Goal: Answer question/provide support

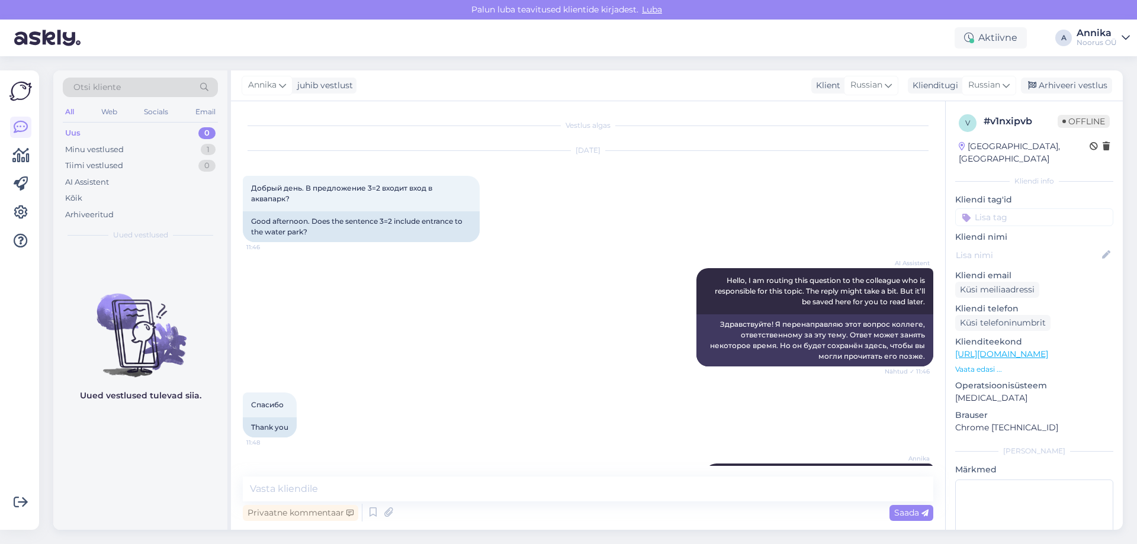
scroll to position [974, 0]
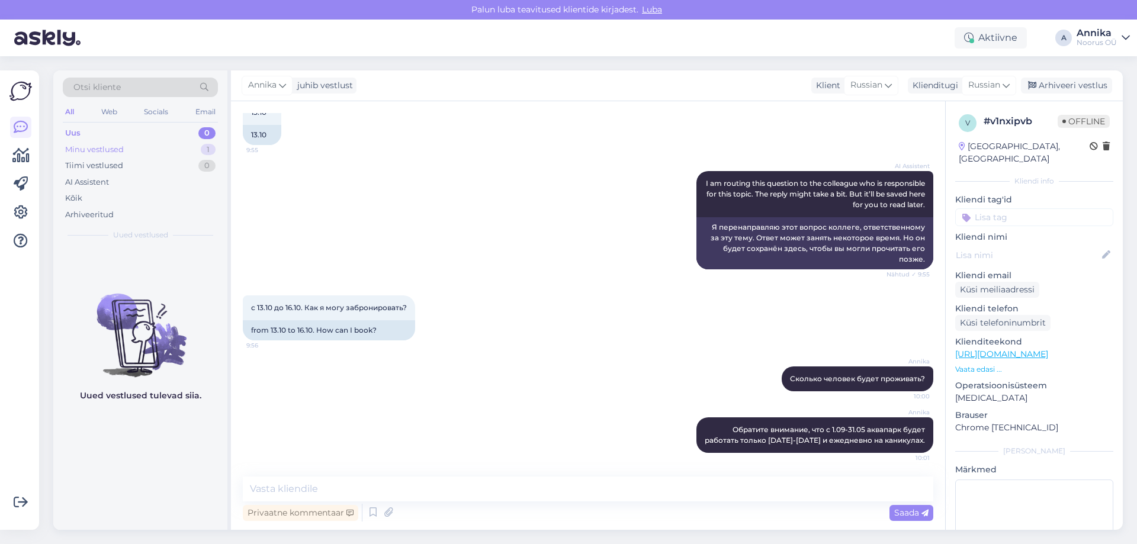
click at [159, 151] on div "Minu vestlused 1" at bounding box center [140, 150] width 155 height 17
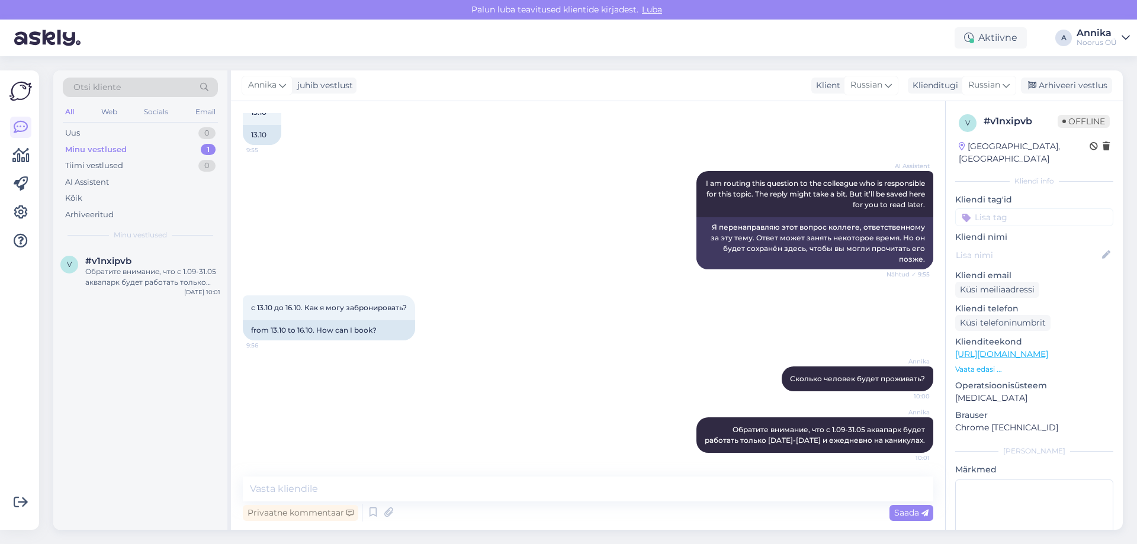
click at [354, 142] on div "13.10 9:55 13.10" at bounding box center [588, 122] width 691 height 71
click at [1045, 89] on div "Arhiveeri vestlus" at bounding box center [1066, 86] width 91 height 16
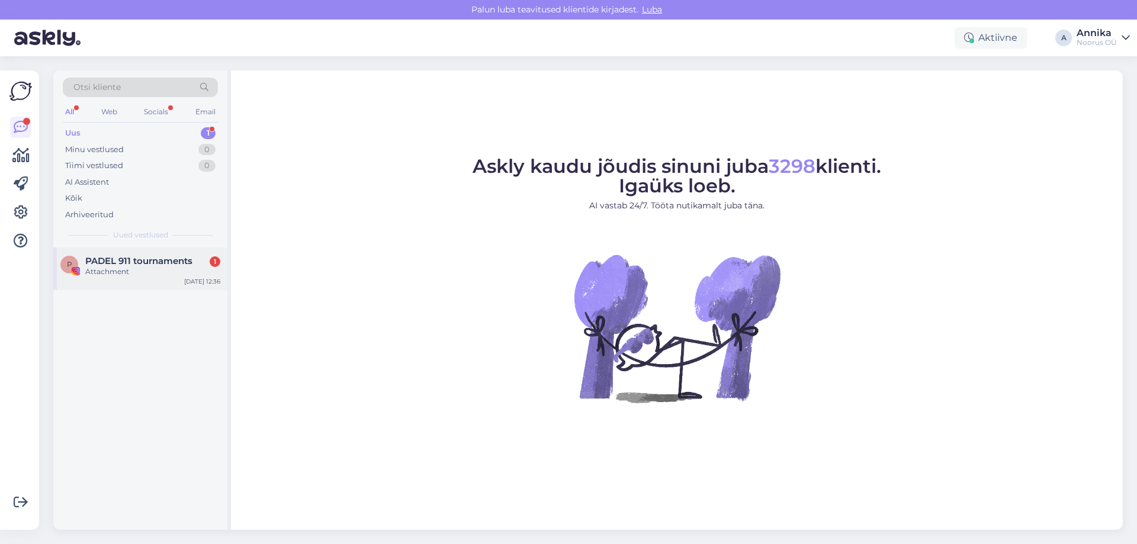
click at [145, 260] on span "PADEL 911 tournaments" at bounding box center [138, 261] width 107 height 11
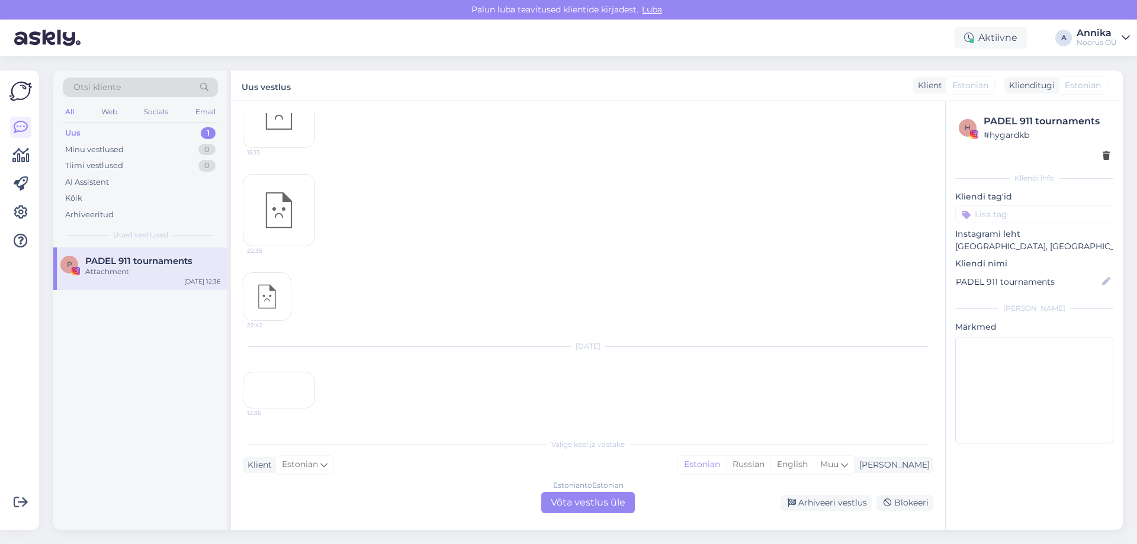
scroll to position [1148, 0]
click at [274, 383] on div "12:36" at bounding box center [279, 390] width 72 height 37
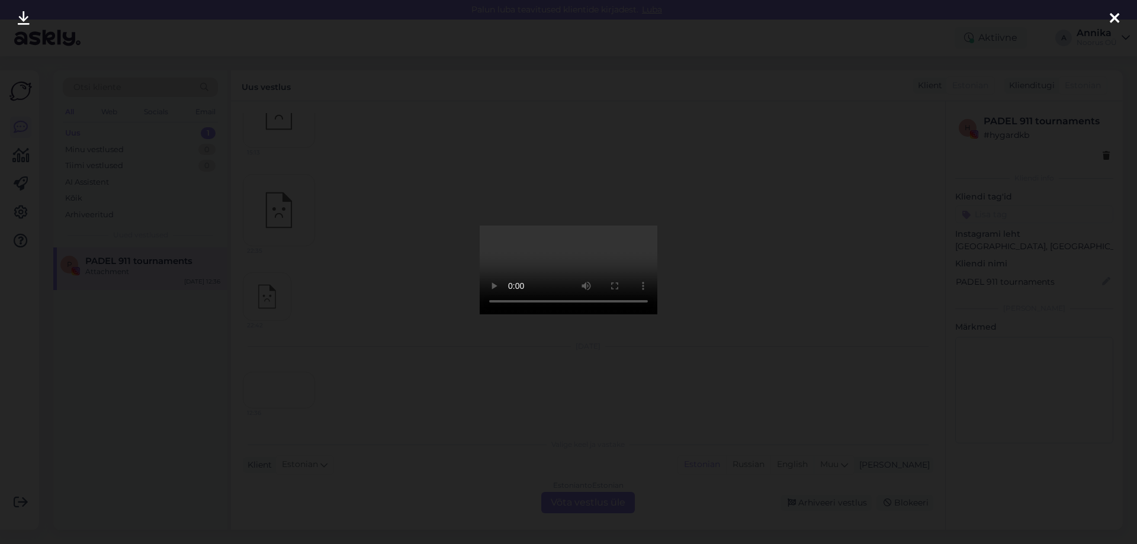
click at [835, 259] on div at bounding box center [568, 272] width 1137 height 544
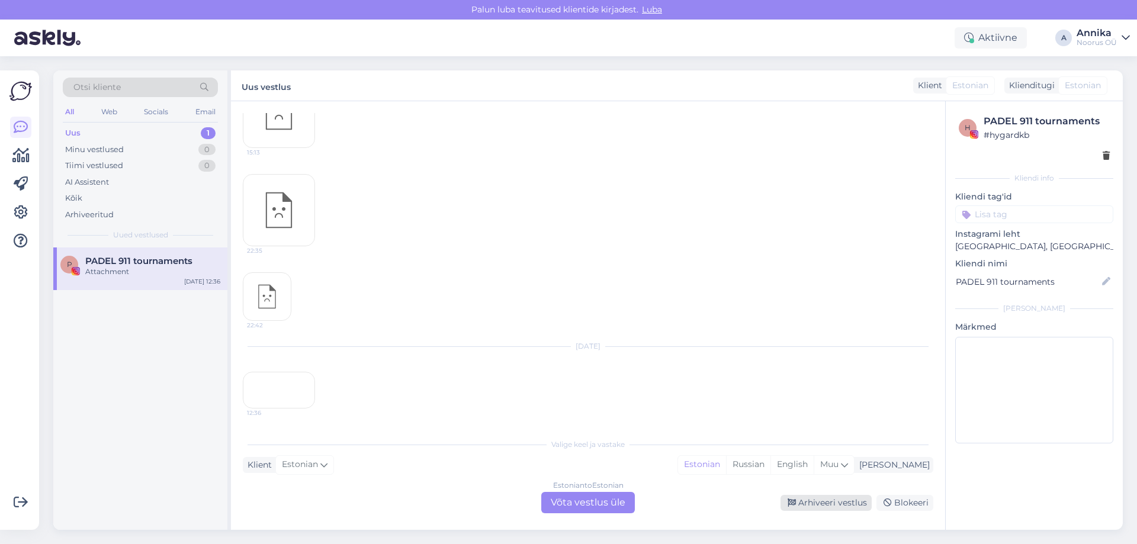
click at [830, 506] on div "Arhiveeri vestlus" at bounding box center [826, 503] width 91 height 16
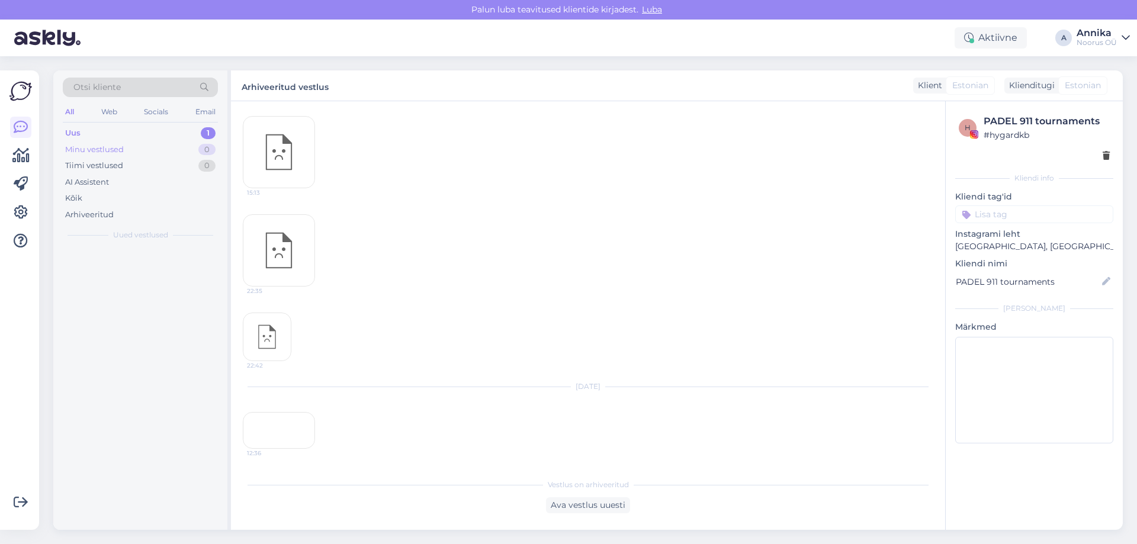
scroll to position [1126, 0]
click at [173, 275] on div "Hello, I am routing this question to the colleague who is responsible for this …" at bounding box center [152, 276] width 135 height 21
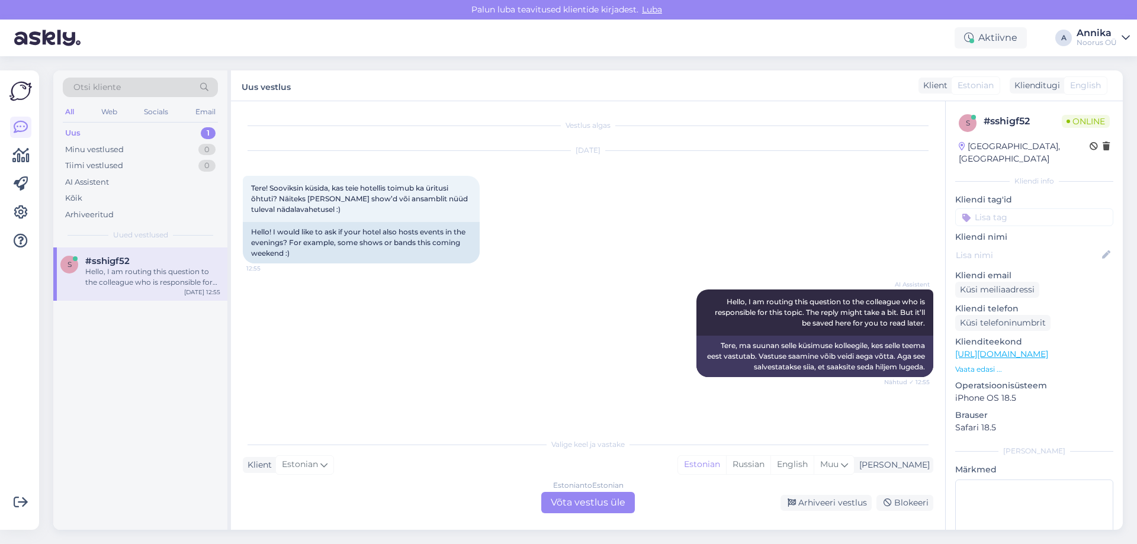
scroll to position [0, 0]
click at [594, 496] on div "Estonian to Estonian Võta vestlus üle" at bounding box center [588, 502] width 94 height 21
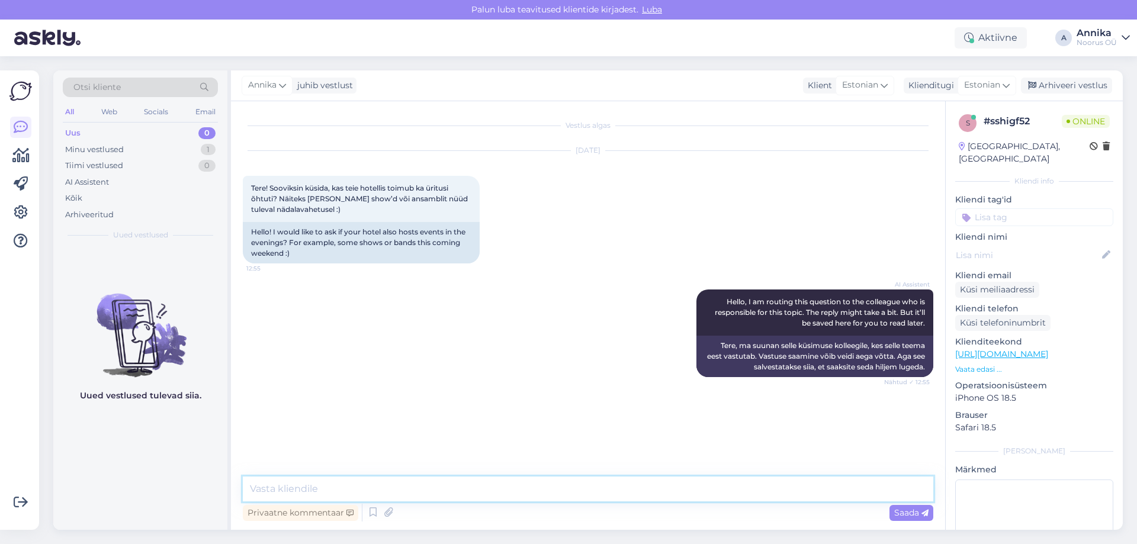
click at [269, 478] on textarea at bounding box center [588, 489] width 691 height 25
type textarea "Tere! Iga laupäev toimub meie pubis elav muusika. See laupäev, kahjuks, ei toim…"
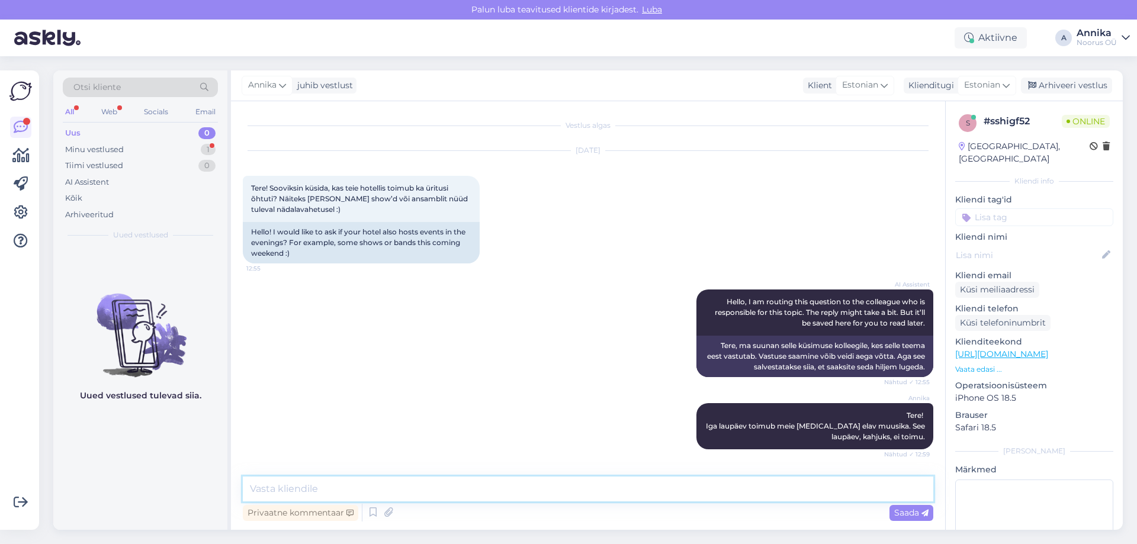
scroll to position [47, 0]
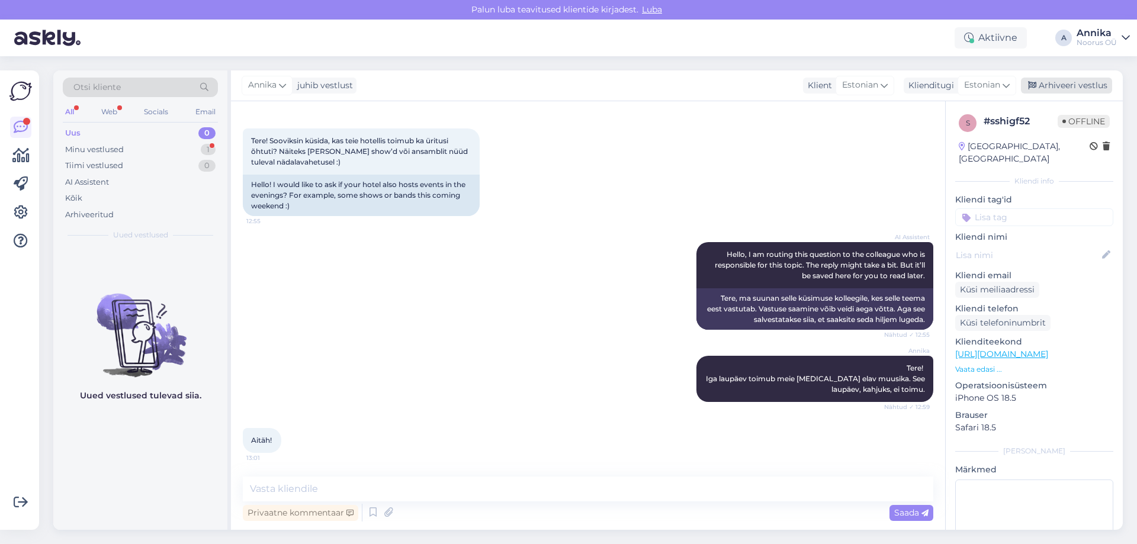
click at [1080, 82] on div "Arhiveeri vestlus" at bounding box center [1066, 86] width 91 height 16
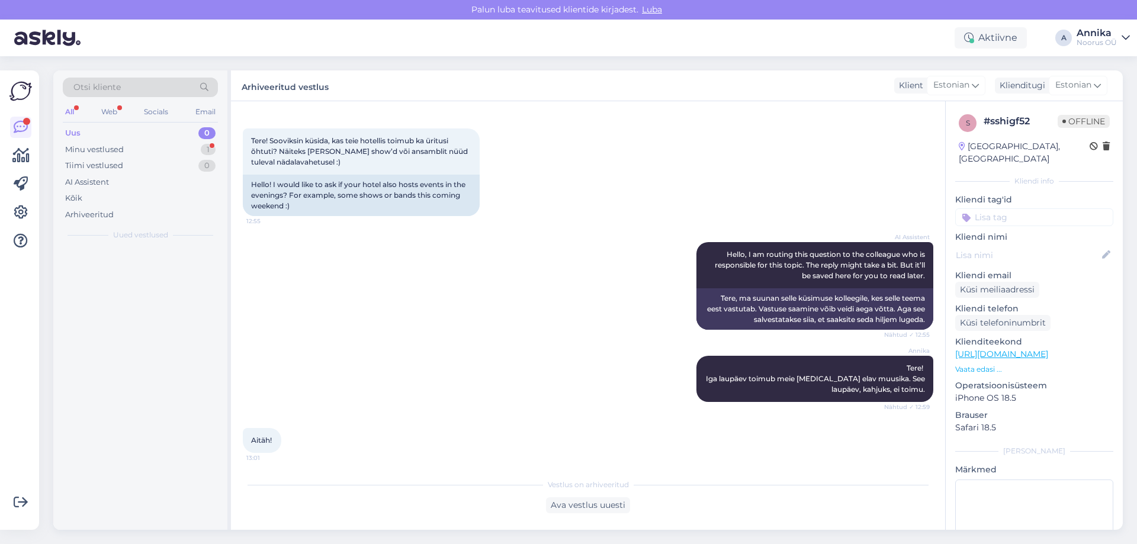
scroll to position [52, 0]
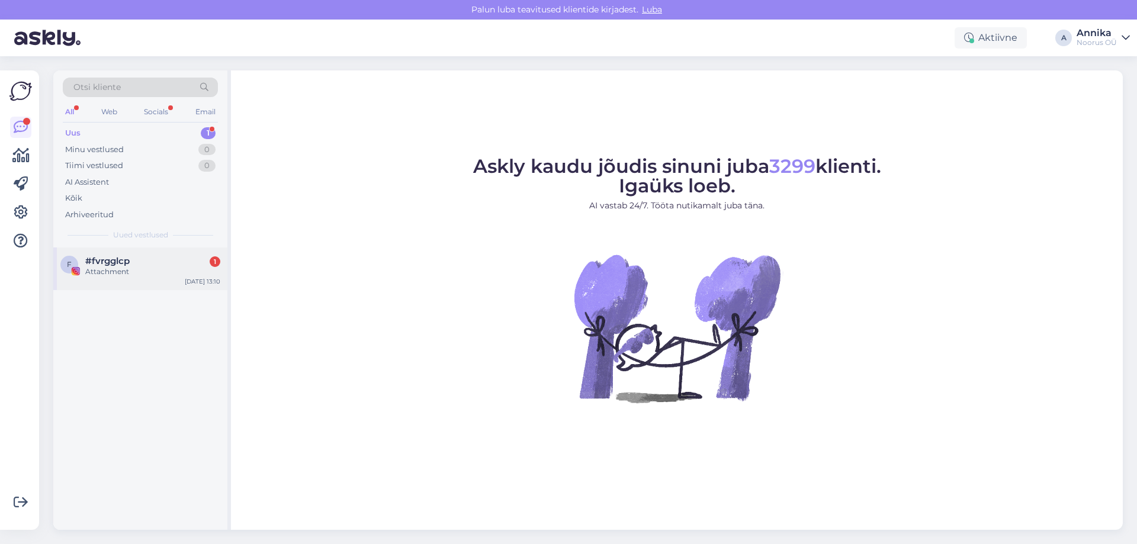
click at [191, 268] on div "Attachment" at bounding box center [152, 271] width 135 height 11
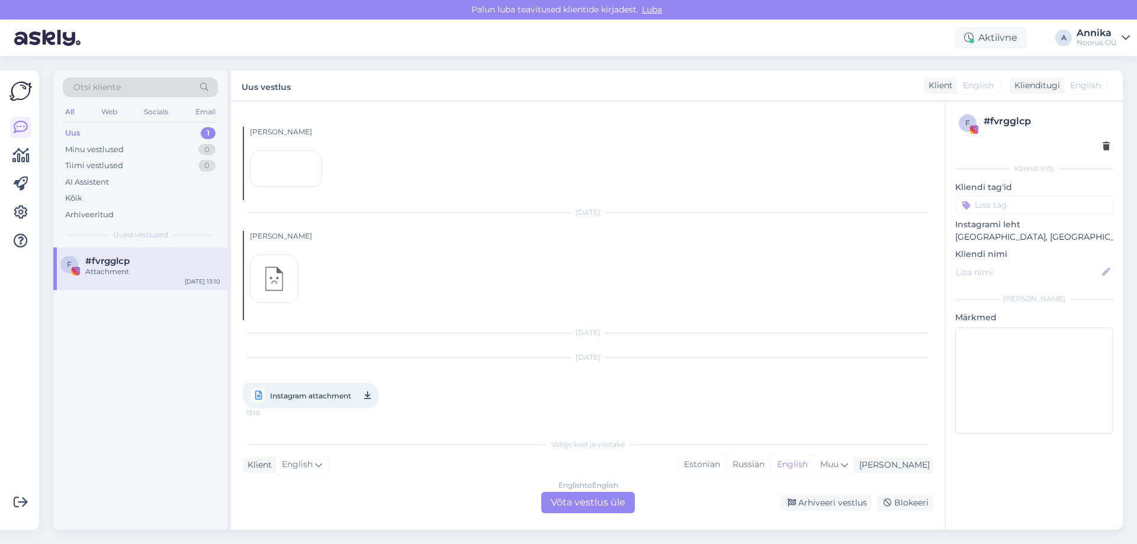
scroll to position [1311, 0]
click at [788, 506] on div "Arhiveeri vestlus" at bounding box center [826, 503] width 91 height 16
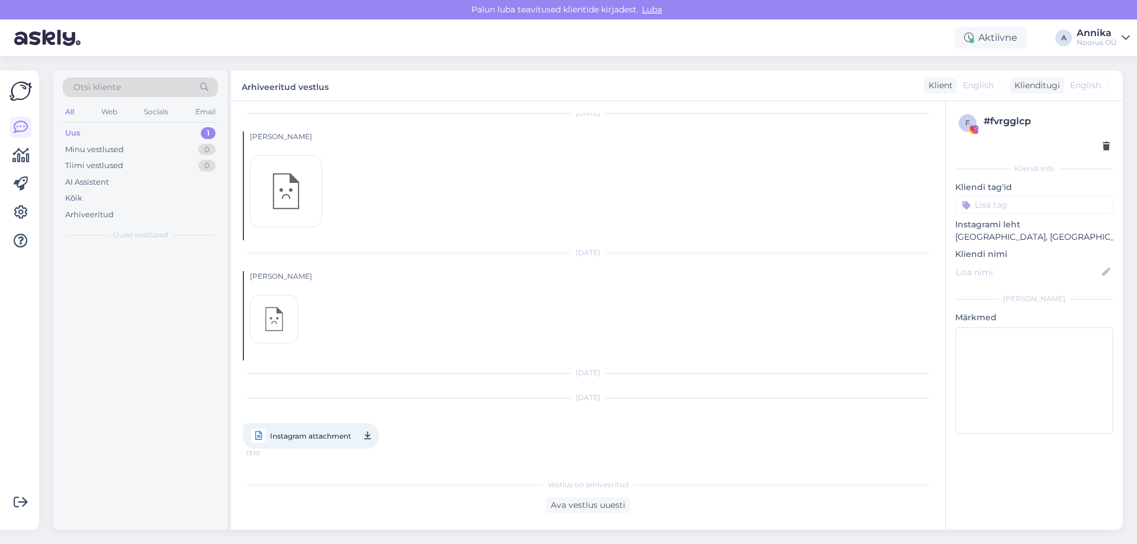
scroll to position [1270, 0]
